Goal: Use online tool/utility

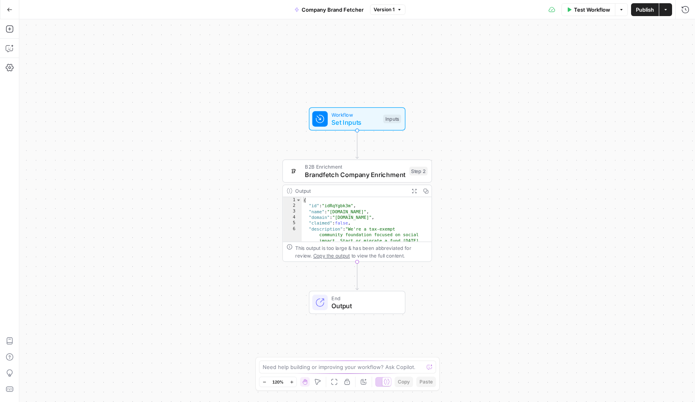
click at [581, 7] on span "Test Workflow" at bounding box center [592, 10] width 36 height 8
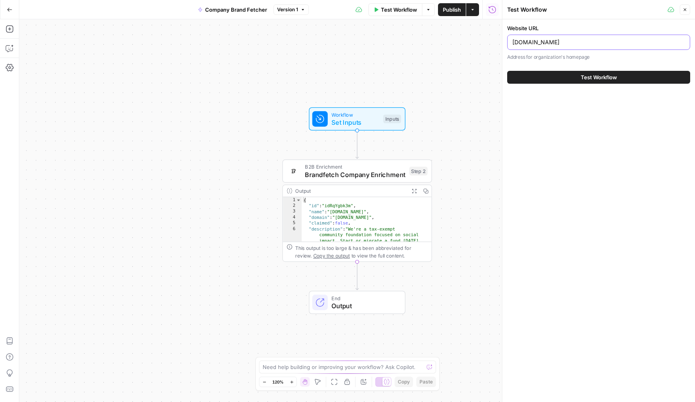
click at [549, 43] on input "endaoment.org" at bounding box center [598, 42] width 172 height 8
paste input "www.intk"
type input "www.intk.org"
click at [554, 76] on button "Test Workflow" at bounding box center [598, 77] width 183 height 13
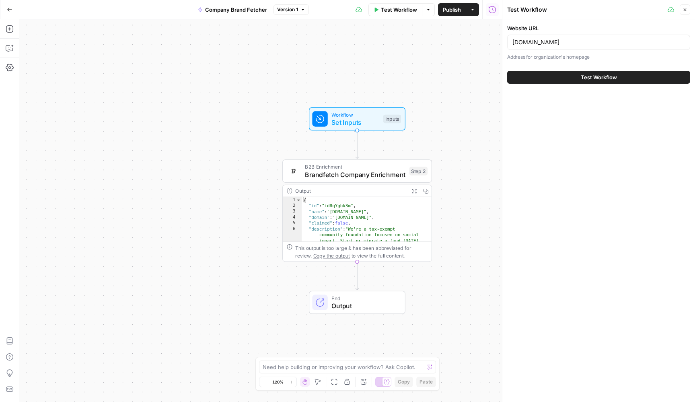
click at [532, 77] on button "Test Workflow" at bounding box center [598, 77] width 183 height 13
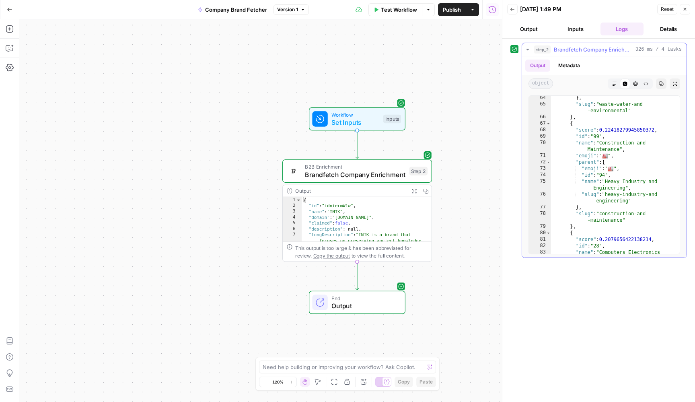
scroll to position [839, 0]
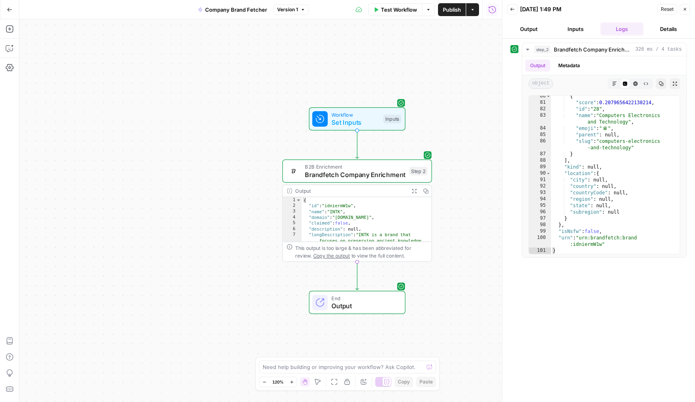
click at [514, 11] on icon "button" at bounding box center [512, 9] width 5 height 5
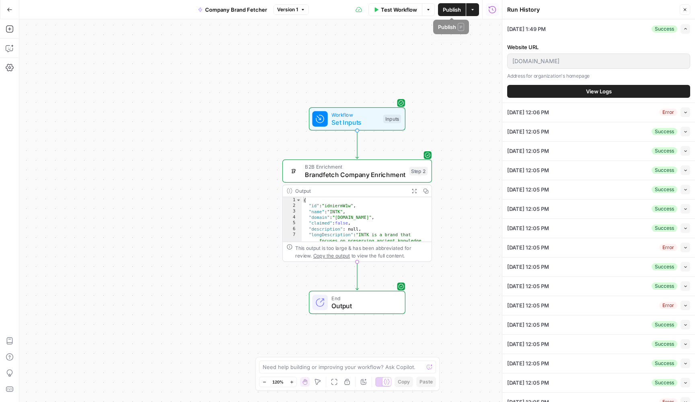
click at [402, 7] on span "Test Workflow" at bounding box center [399, 10] width 36 height 8
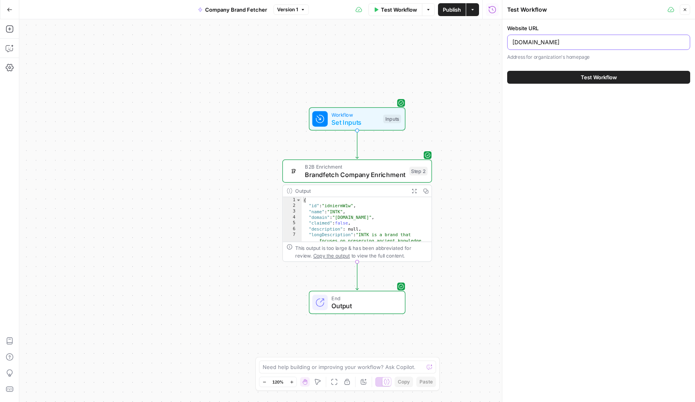
click at [565, 41] on input "www.intk.org" at bounding box center [598, 42] width 172 height 8
paste input "letsroarkhs"
type input "www.letsroarkhs.org"
click at [564, 76] on button "Test Workflow" at bounding box center [598, 77] width 183 height 13
click at [608, 75] on span "Test Workflow" at bounding box center [599, 77] width 36 height 8
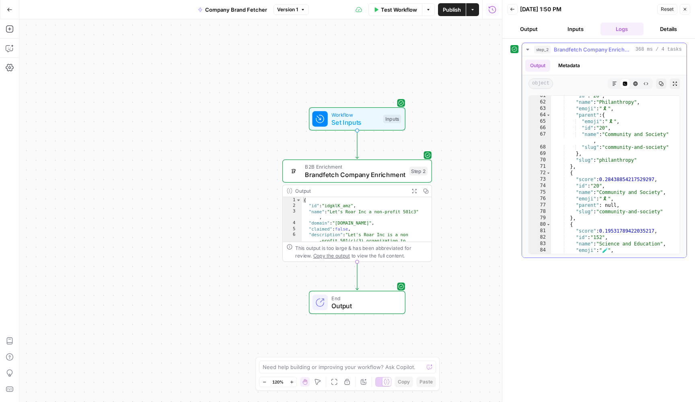
scroll to position [665, 0]
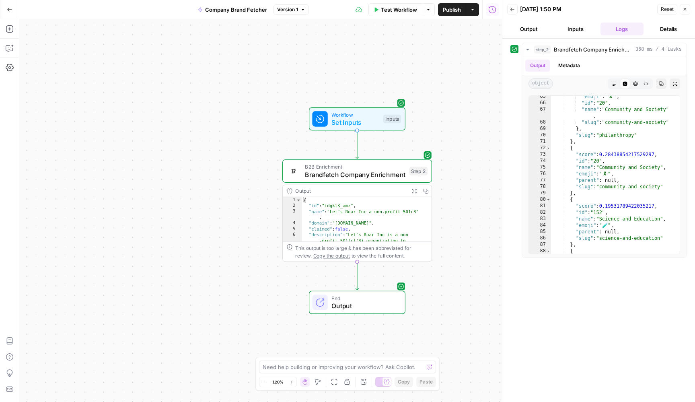
click at [398, 62] on div "Workflow Set Inputs Inputs B2B Enrichment Brandfetch Company Enrichment Step 2 …" at bounding box center [260, 210] width 483 height 382
